Goal: Task Accomplishment & Management: Manage account settings

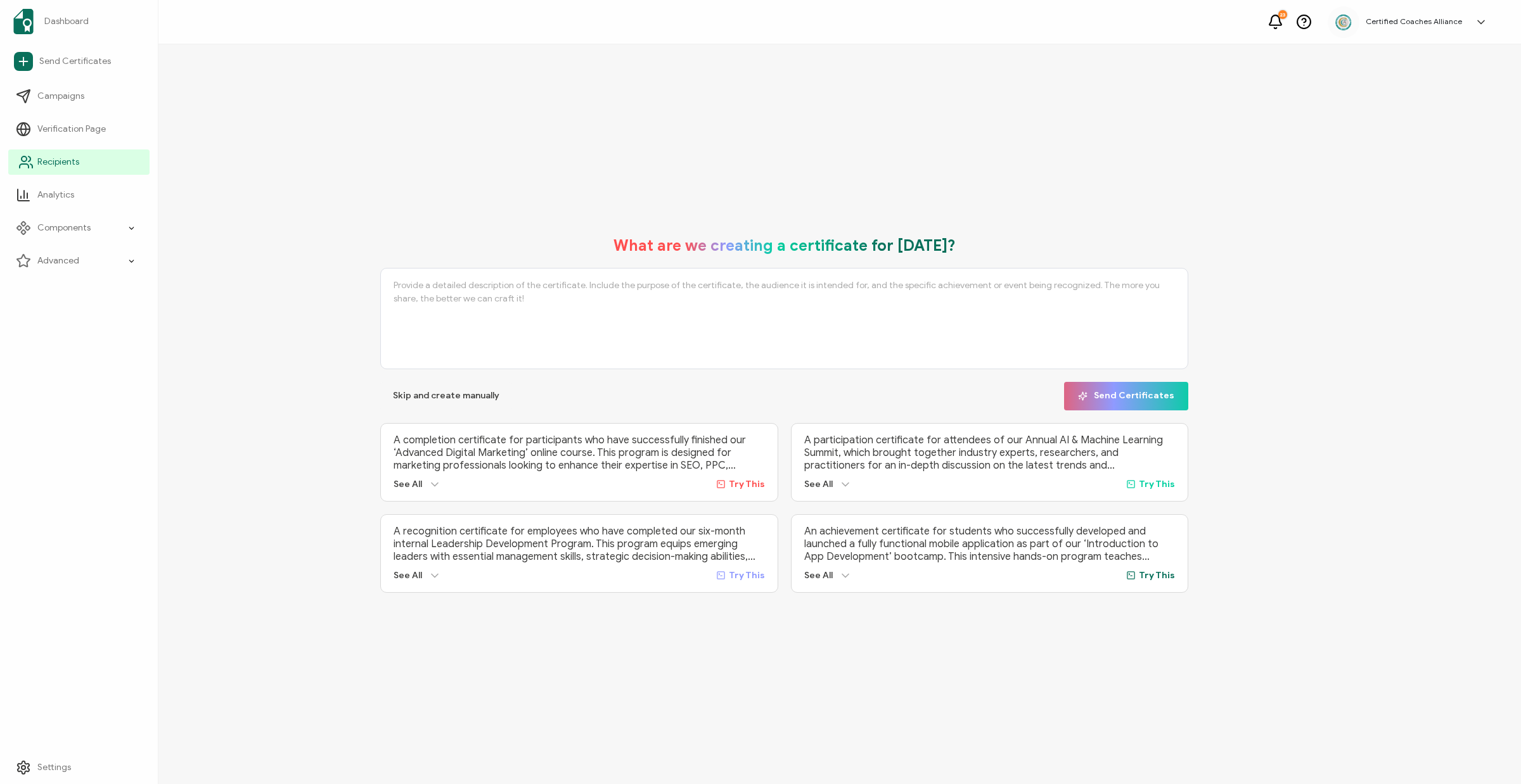
click at [59, 166] on span "Recipients" at bounding box center [58, 162] width 42 height 12
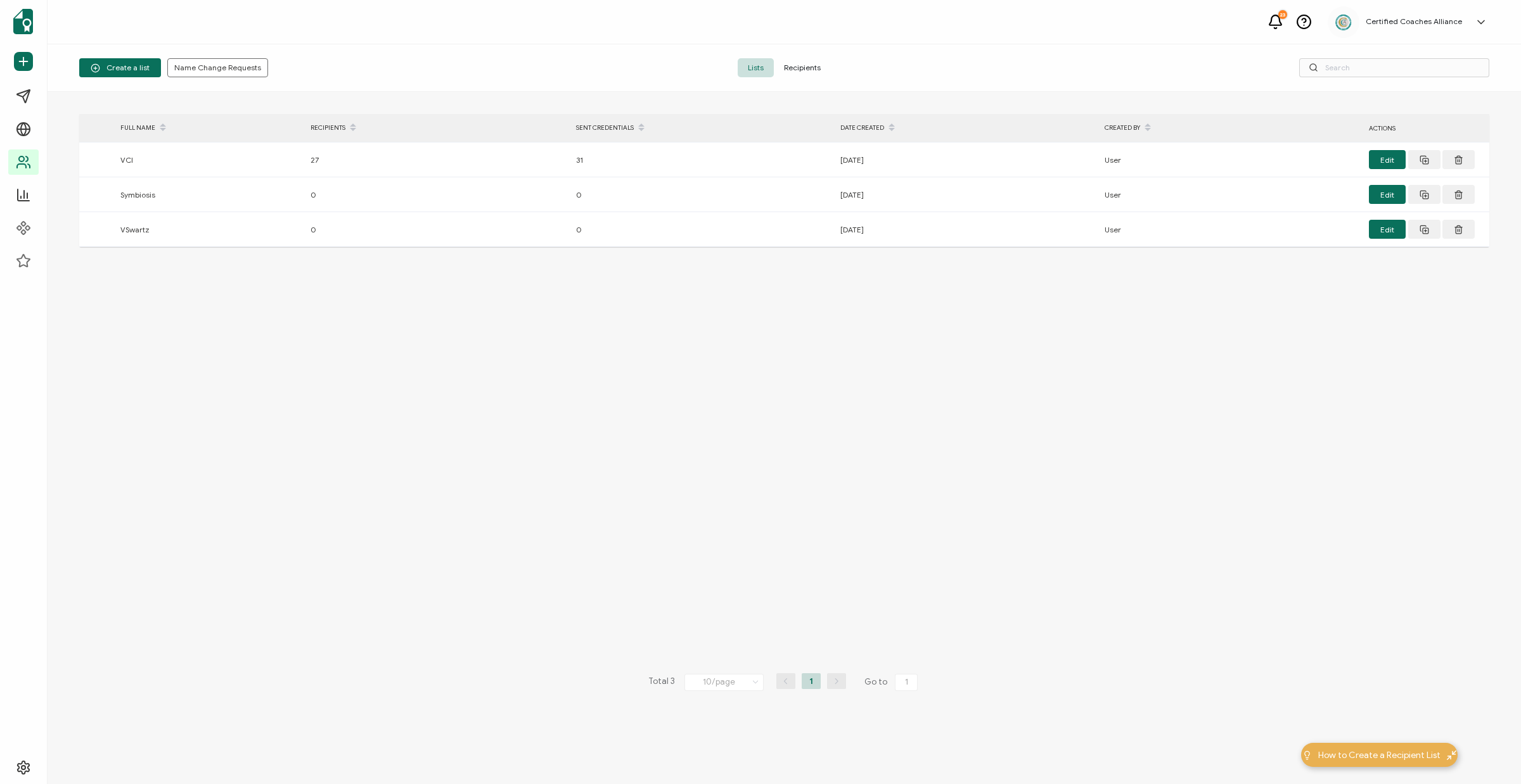
click at [815, 71] on span "Recipients" at bounding box center [802, 68] width 57 height 19
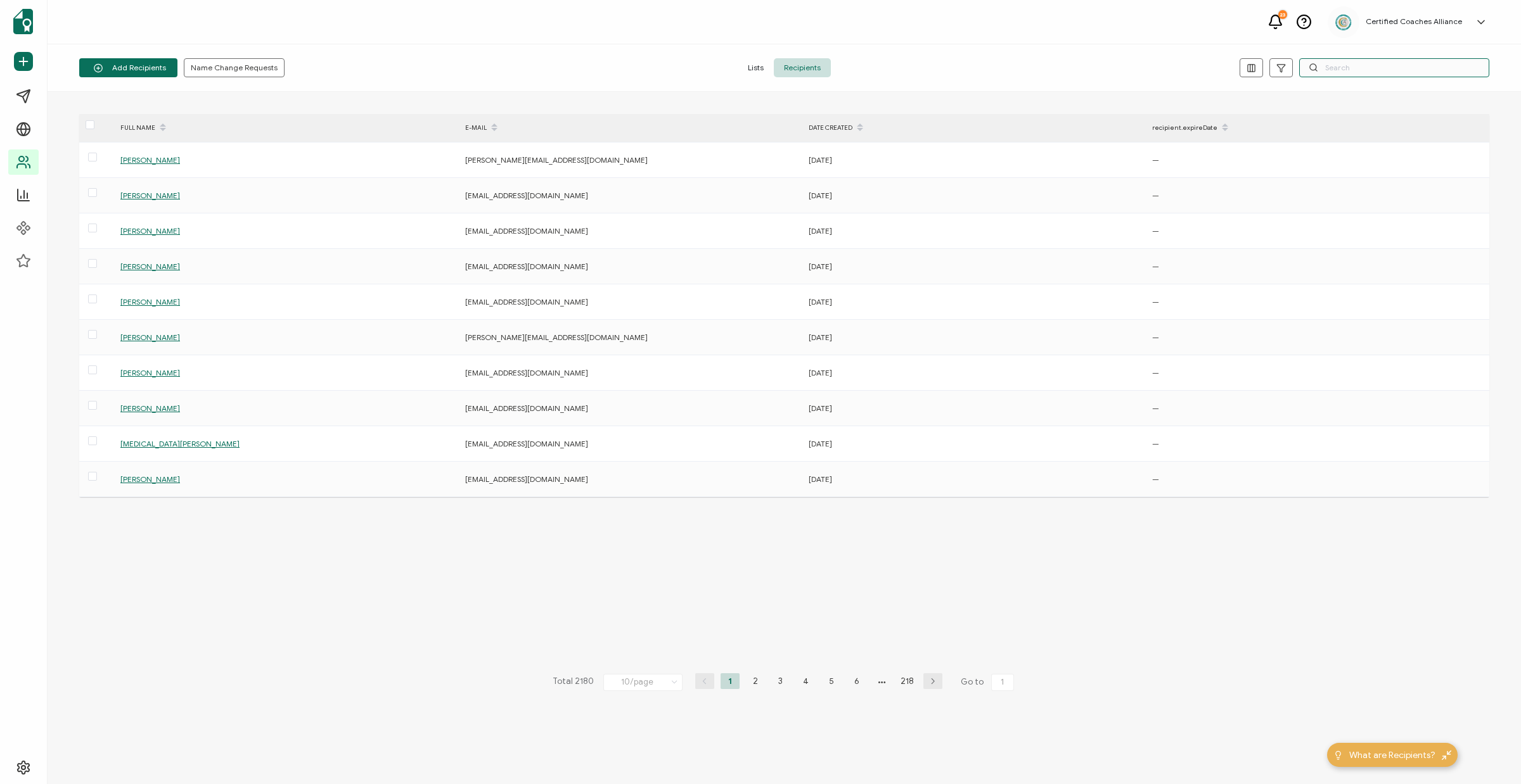
click at [1377, 67] on input "text" at bounding box center [1394, 68] width 190 height 19
paste input "[EMAIL_ADDRESS][DOMAIN_NAME]"
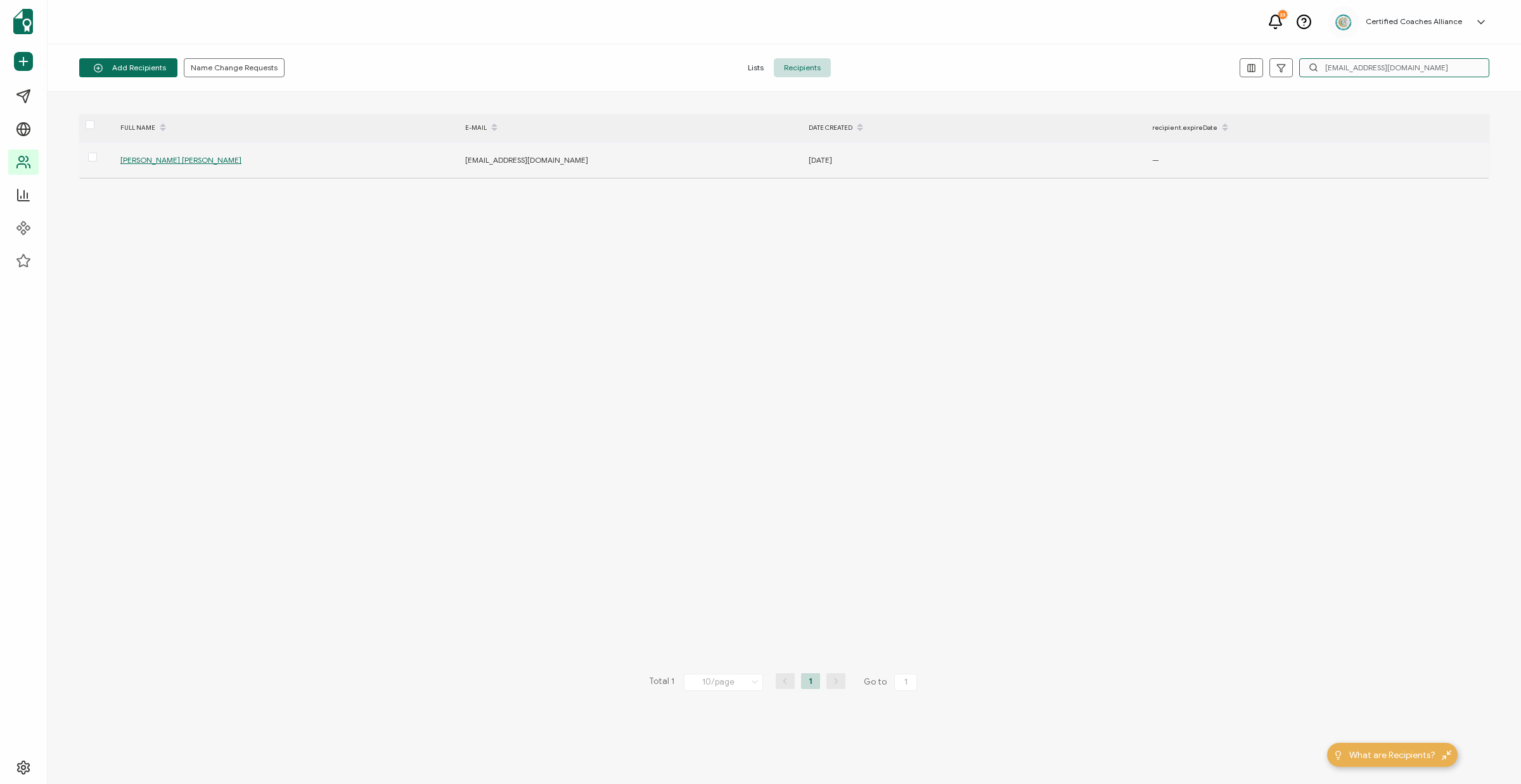
type input "[EMAIL_ADDRESS][DOMAIN_NAME]"
click at [175, 159] on span "[PERSON_NAME] [PERSON_NAME]" at bounding box center [181, 160] width 121 height 9
